Goal: Task Accomplishment & Management: Manage account settings

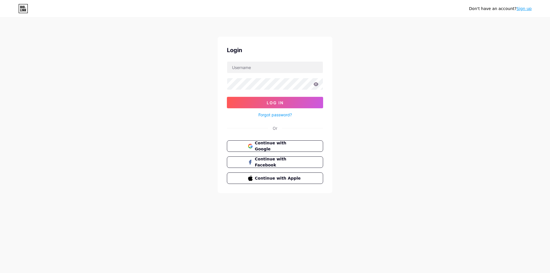
drag, startPoint x: 380, startPoint y: 90, endPoint x: 357, endPoint y: 104, distance: 26.9
click at [380, 90] on div "Don't have an account? Sign up Login Log In Forgot password? Or Continue with G…" at bounding box center [275, 106] width 550 height 212
click at [276, 148] on span "Continue with Google" at bounding box center [279, 146] width 48 height 12
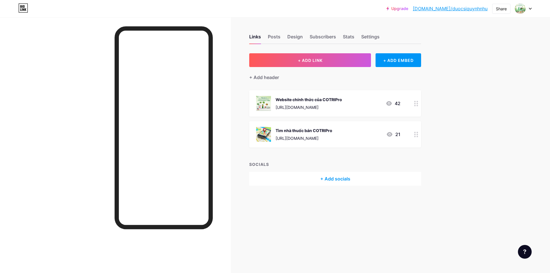
click at [414, 102] on div at bounding box center [417, 103] width 10 height 26
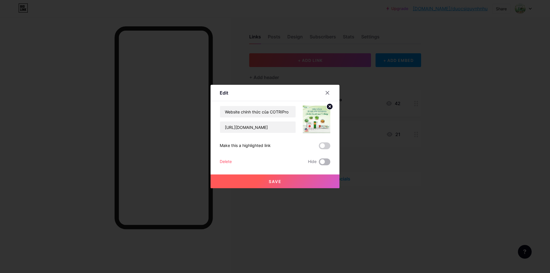
click at [324, 162] on span at bounding box center [324, 162] width 11 height 7
click at [319, 163] on input "checkbox" at bounding box center [319, 163] width 0 height 0
click at [279, 183] on span "Save" at bounding box center [275, 181] width 13 height 5
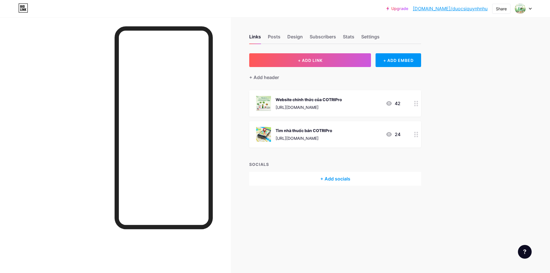
click at [416, 133] on icon at bounding box center [416, 134] width 4 height 5
click at [326, 161] on span at bounding box center [324, 162] width 11 height 7
click at [319, 163] on input "checkbox" at bounding box center [319, 163] width 0 height 0
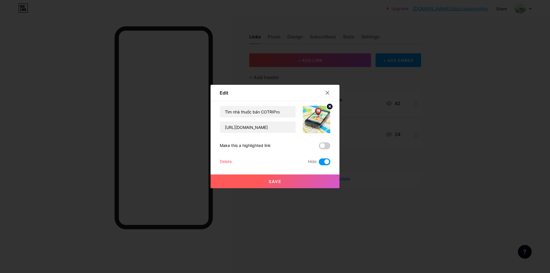
click at [292, 181] on button "Save" at bounding box center [275, 182] width 129 height 14
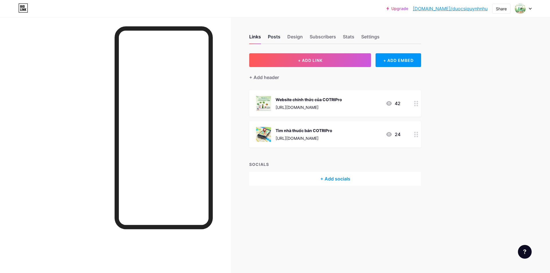
click at [273, 40] on div "Posts" at bounding box center [274, 38] width 13 height 10
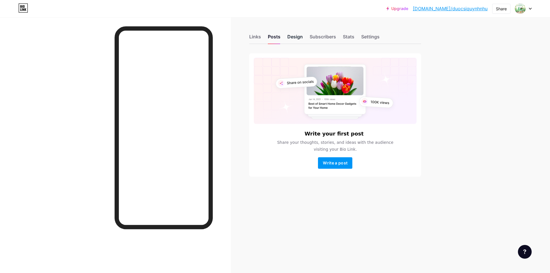
click at [296, 38] on div "Design" at bounding box center [295, 38] width 15 height 10
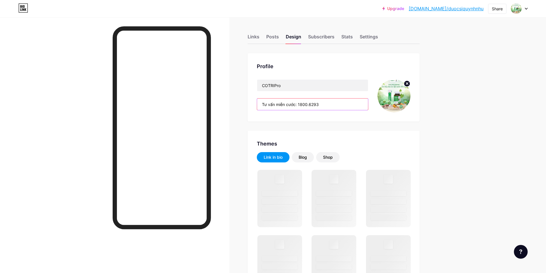
click at [327, 109] on input "Tư vấn miễn cước: 1800.6293" at bounding box center [312, 104] width 111 height 11
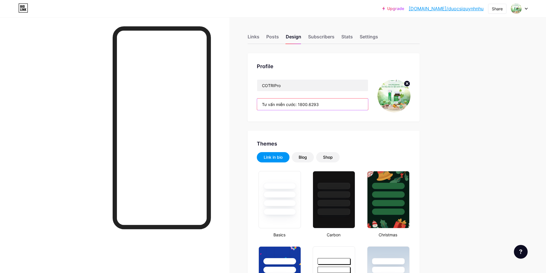
drag, startPoint x: 333, startPoint y: 105, endPoint x: 244, endPoint y: 105, distance: 89.1
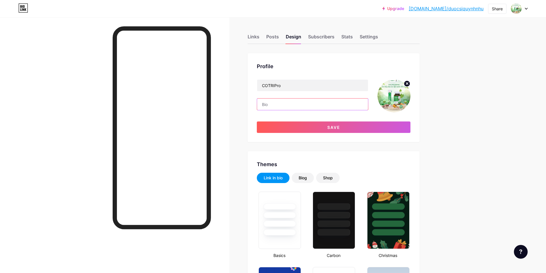
click at [278, 103] on input "text" at bounding box center [312, 104] width 111 height 11
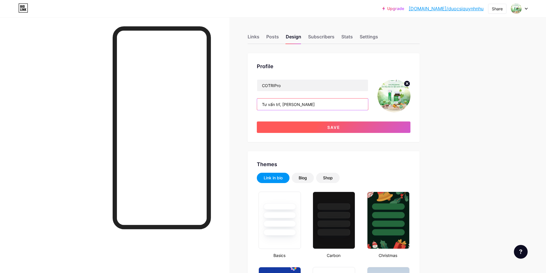
type input "Tư vấn trĩ, táo bón"
click at [327, 124] on button "Save" at bounding box center [334, 127] width 154 height 11
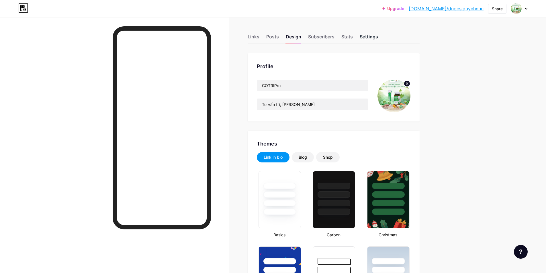
click at [367, 36] on div "Settings" at bounding box center [369, 38] width 18 height 10
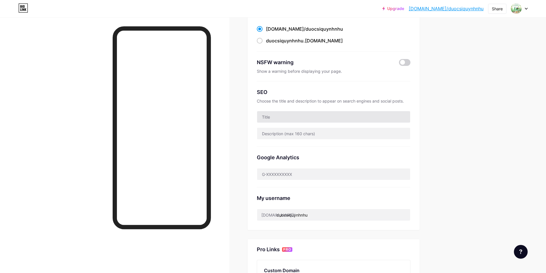
scroll to position [115, 0]
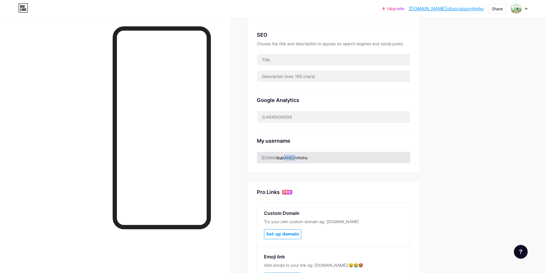
drag, startPoint x: 278, startPoint y: 157, endPoint x: 356, endPoint y: 162, distance: 78.1
click at [356, 162] on div "bio.link/ duocsiquynhnhu" at bounding box center [334, 158] width 154 height 12
click at [281, 160] on input "duocsiquynhnhu" at bounding box center [333, 157] width 153 height 11
drag, startPoint x: 279, startPoint y: 158, endPoint x: 419, endPoint y: 162, distance: 140.2
click at [419, 162] on div "Preferred link This is an aesthetic choice. Both links are usable. bio.link/ du…" at bounding box center [334, 56] width 172 height 234
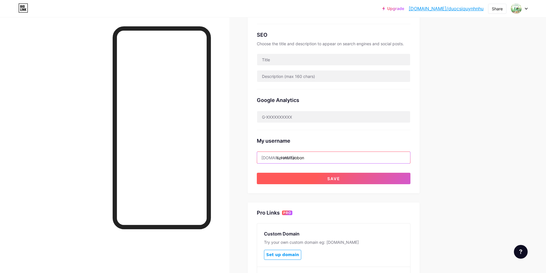
type input "tuvantritaobon"
click at [347, 179] on button "Save" at bounding box center [334, 178] width 154 height 11
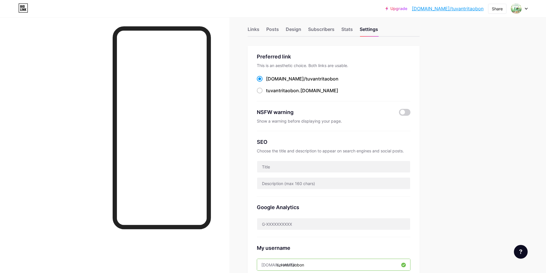
scroll to position [0, 0]
